Goal: Find specific page/section: Find specific page/section

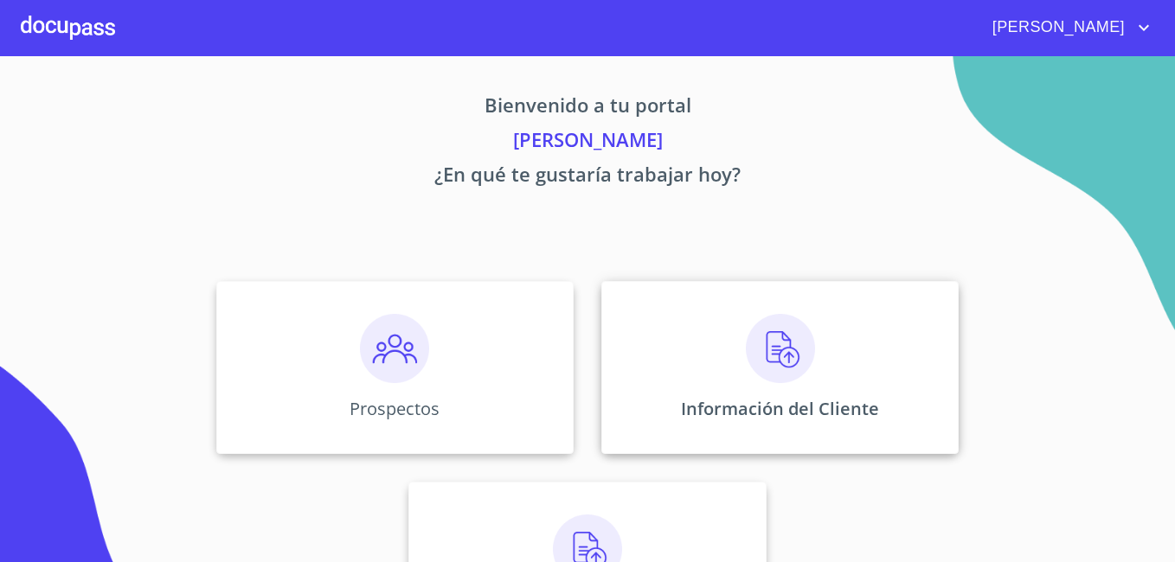
click at [762, 416] on p "Información del Cliente" at bounding box center [780, 408] width 198 height 23
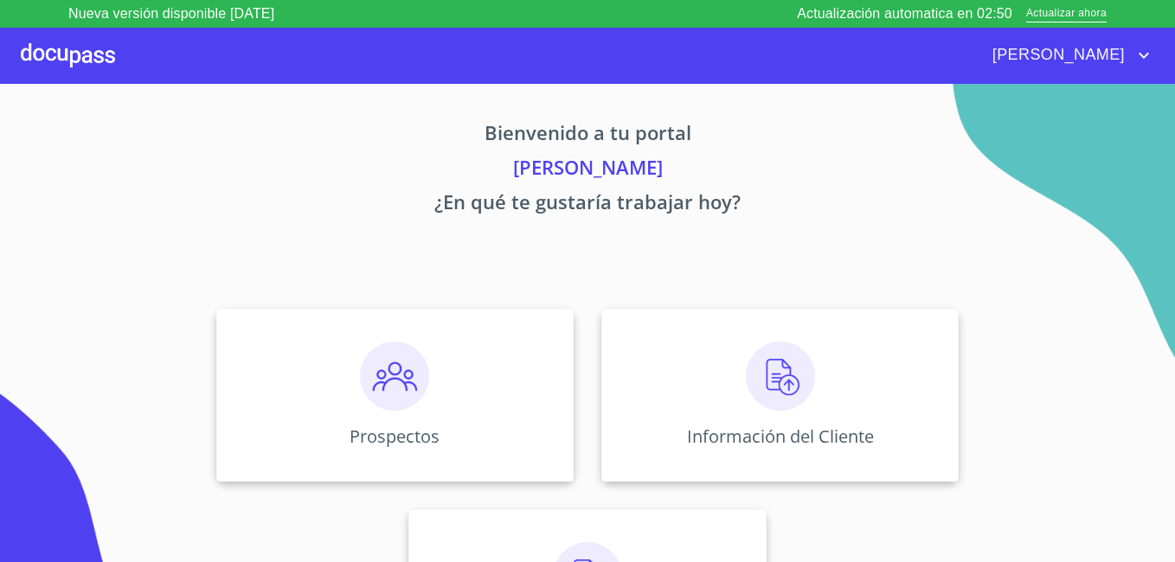
scroll to position [84, 0]
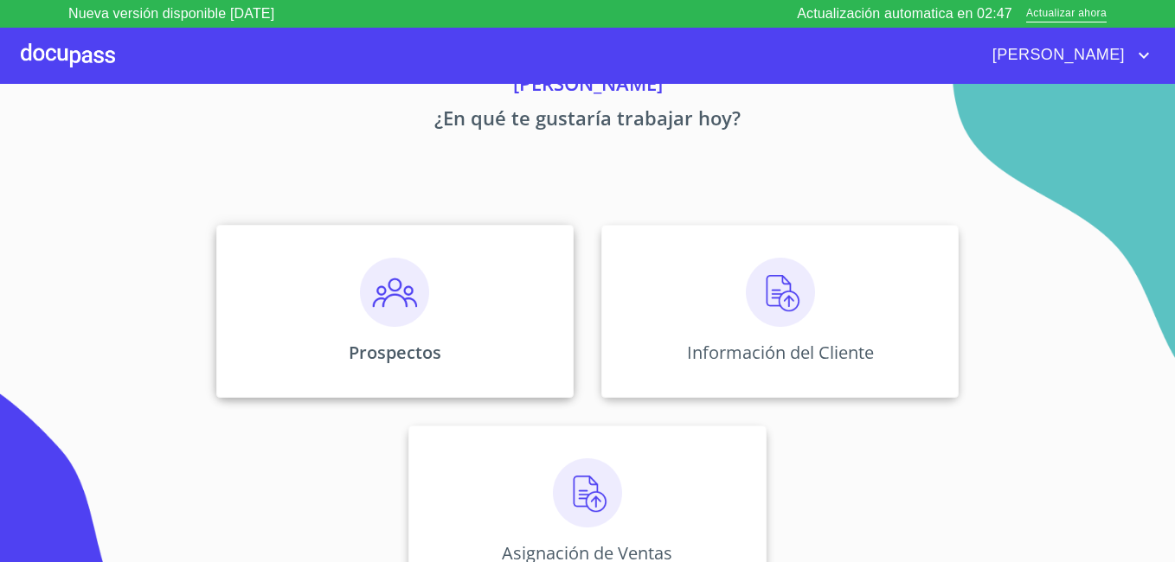
click at [426, 306] on div "Prospectos" at bounding box center [394, 311] width 357 height 173
